Goal: Register for event/course

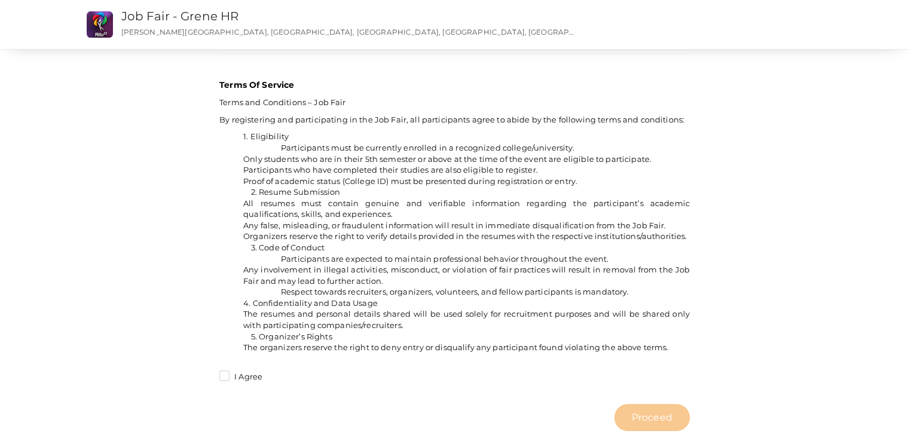
scroll to position [837, 0]
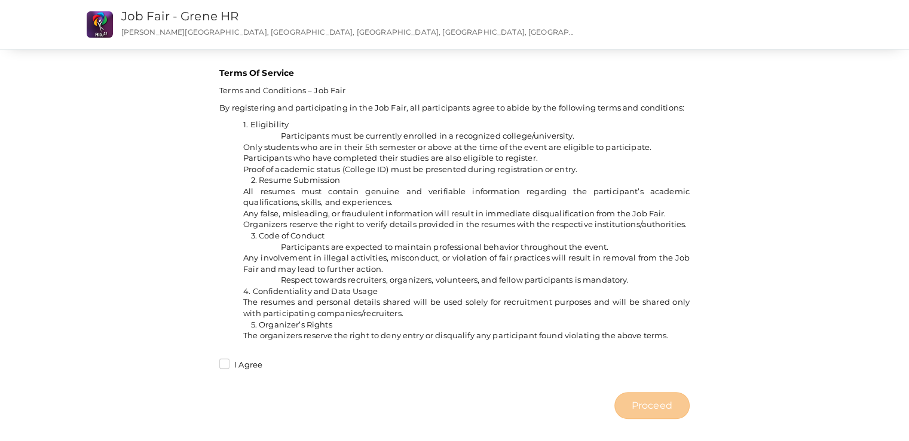
drag, startPoint x: 218, startPoint y: 109, endPoint x: 428, endPoint y: 129, distance: 211.9
click at [428, 129] on div "Terms Of Service Terms and Conditions – Job Fair By registering and participati…" at bounding box center [454, 220] width 488 height 330
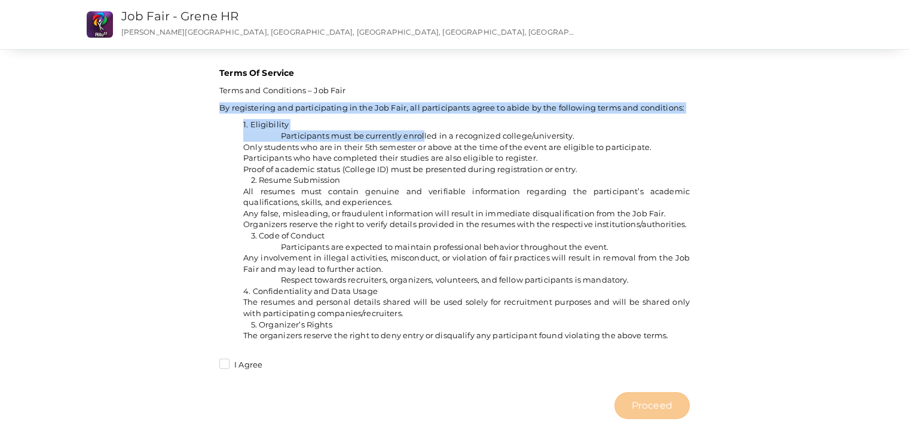
click at [428, 131] on span "Participants must be currently enrolled in a recognized college/university." at bounding box center [428, 136] width 294 height 10
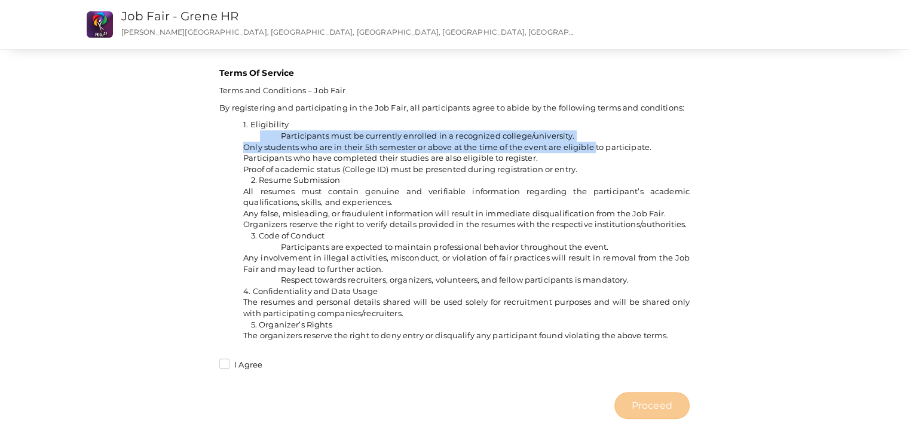
drag, startPoint x: 269, startPoint y: 136, endPoint x: 604, endPoint y: 143, distance: 334.1
click at [604, 143] on ul "1. Eligibility Participants must be currently enrolled in a recognized college/…" at bounding box center [454, 230] width 470 height 222
click at [604, 143] on li "Only students who are in their 5th semester or above at the time of the event a…" at bounding box center [466, 147] width 446 height 11
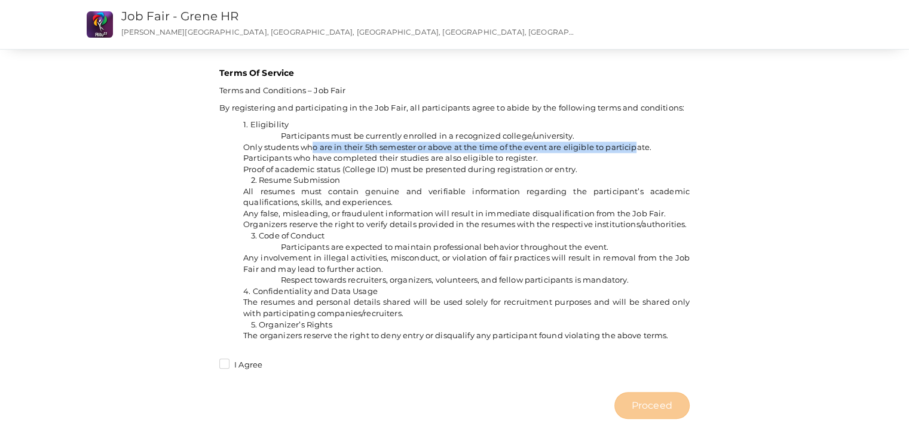
drag, startPoint x: 296, startPoint y: 147, endPoint x: 650, endPoint y: 150, distance: 353.8
click at [650, 150] on li "Only students who are in their 5th semester or above at the time of the event a…" at bounding box center [466, 147] width 446 height 11
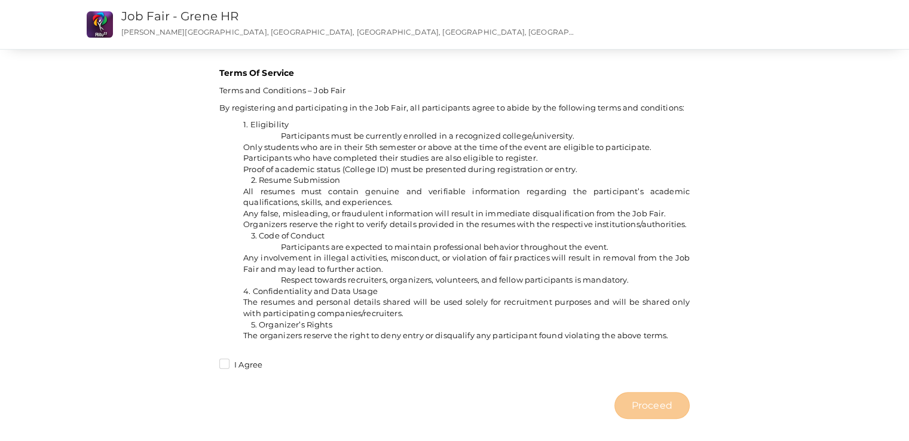
click at [655, 146] on div "Terms Of Service Terms and Conditions – Job Fair By registering and participati…" at bounding box center [454, 220] width 488 height 330
click at [348, 153] on li "Only students who are in their 5th semester or above at the time of the event a…" at bounding box center [466, 147] width 446 height 11
drag, startPoint x: 292, startPoint y: 170, endPoint x: 629, endPoint y: 182, distance: 337.8
click at [629, 182] on ul "1. Eligibility Participants must be currently enrolled in a recognized college/…" at bounding box center [454, 230] width 470 height 222
click at [629, 175] on li "Proof of academic status (College ID) must be presented during registration or …" at bounding box center [466, 169] width 446 height 11
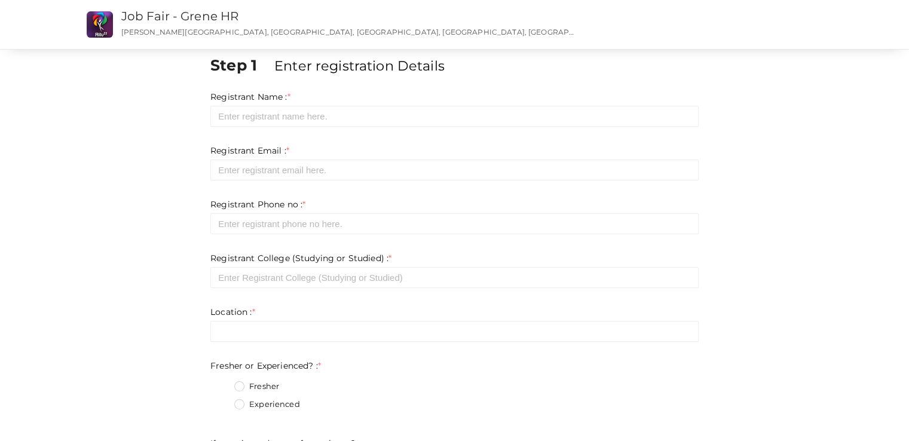
scroll to position [0, 0]
